Goal: Task Accomplishment & Management: Manage account settings

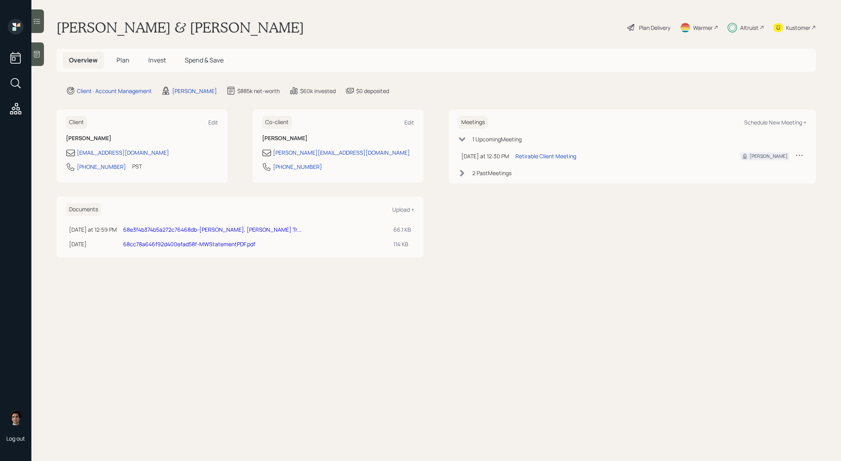
click at [170, 67] on h5 "Invest" at bounding box center [157, 60] width 30 height 17
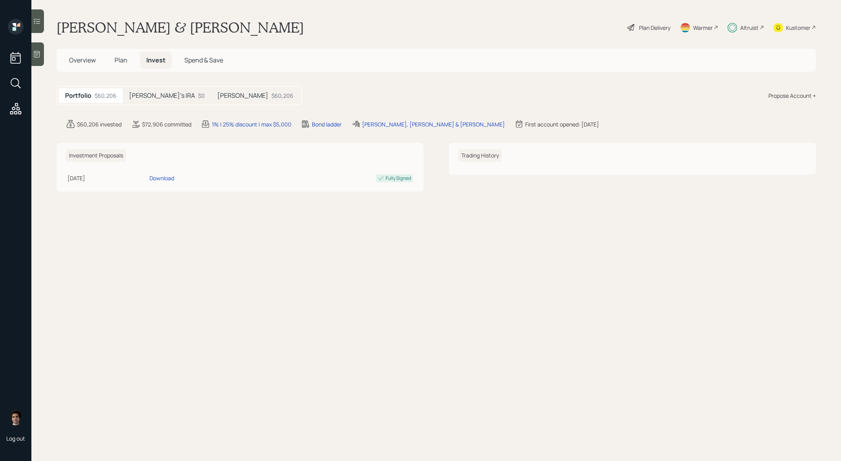
click at [217, 94] on h5 "[PERSON_NAME]" at bounding box center [242, 95] width 51 height 7
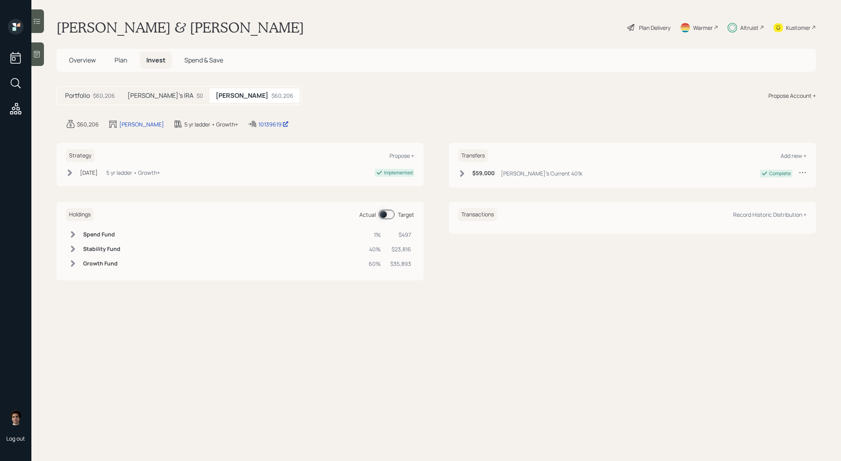
click at [159, 101] on div "[PERSON_NAME]'s IRA $0" at bounding box center [165, 95] width 88 height 15
click at [328, 127] on div "10139671" at bounding box center [342, 124] width 29 height 8
click at [135, 175] on div "5 yr ladder • Growth+" at bounding box center [133, 173] width 54 height 8
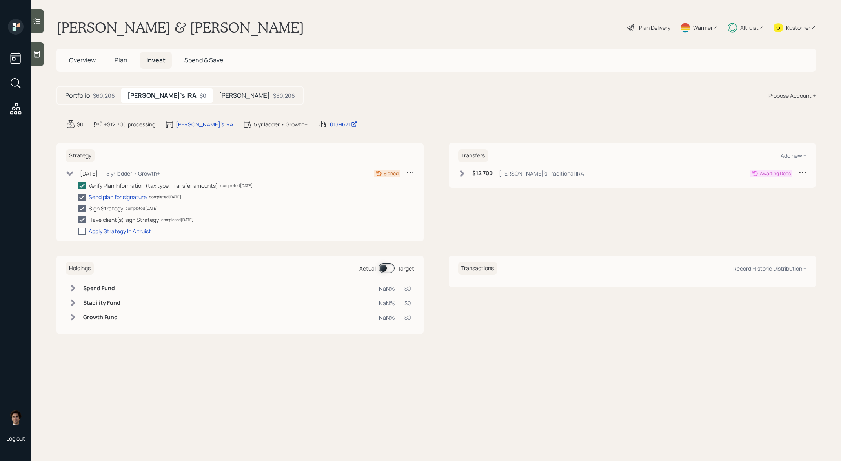
click at [84, 229] on div at bounding box center [81, 231] width 7 height 7
click at [78, 231] on input "checkbox" at bounding box center [78, 231] width 0 height 0
checkbox input "true"
click at [484, 168] on div "$12,700 [PERSON_NAME]'s Traditional IRA" at bounding box center [521, 173] width 126 height 10
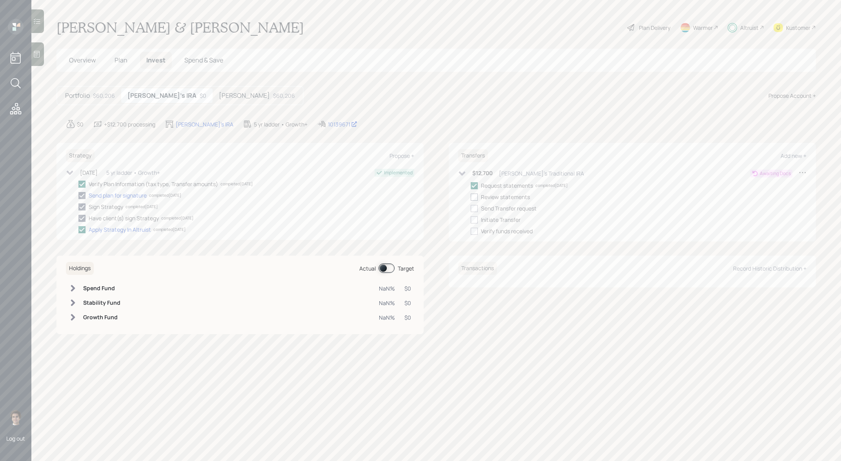
click at [479, 196] on label at bounding box center [476, 197] width 10 height 8
click at [471, 197] on input "checkbox" at bounding box center [470, 197] width 0 height 0
checkbox input "true"
click at [475, 213] on div "Request statements completed [DATE] Review statements completed [DATE] Send Tra…" at bounding box center [639, 208] width 336 height 54
click at [476, 208] on div at bounding box center [474, 208] width 7 height 7
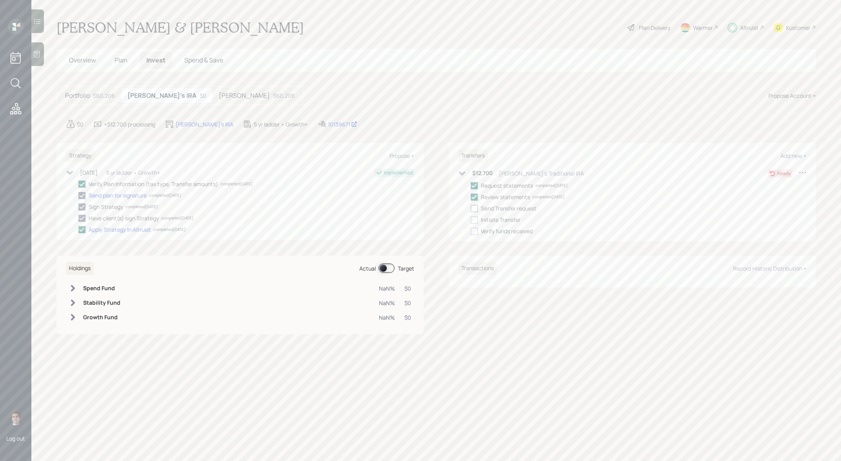
click at [471, 208] on input "checkbox" at bounding box center [470, 208] width 0 height 0
checkbox input "true"
click at [476, 224] on div "Request statements completed [DATE] Review statements completed [DATE] Send Tra…" at bounding box center [639, 208] width 336 height 54
click at [475, 215] on label at bounding box center [476, 219] width 10 height 8
click at [471, 219] on input "checkbox" at bounding box center [470, 219] width 0 height 0
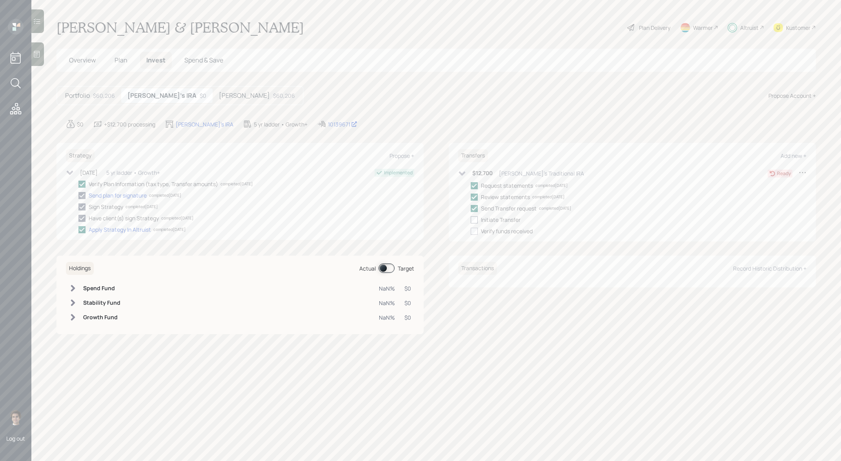
checkbox input "true"
click at [462, 176] on icon at bounding box center [462, 173] width 8 height 8
